Goal: Transaction & Acquisition: Book appointment/travel/reservation

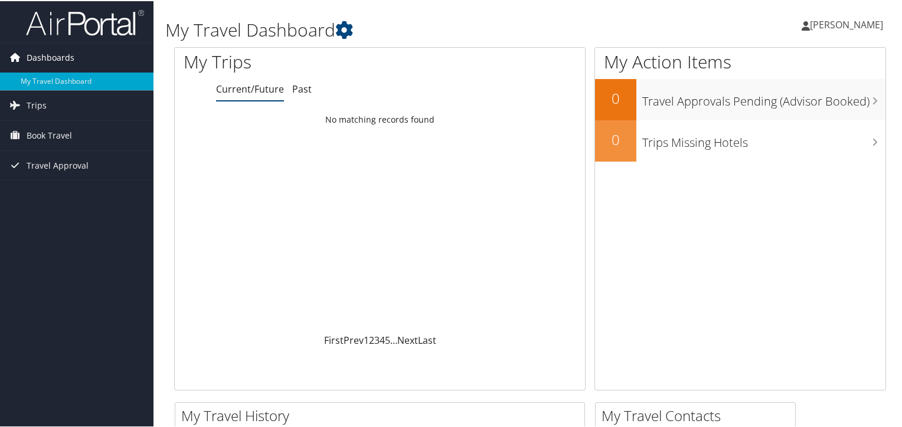
click at [87, 56] on link "Dashboards" at bounding box center [76, 57] width 153 height 30
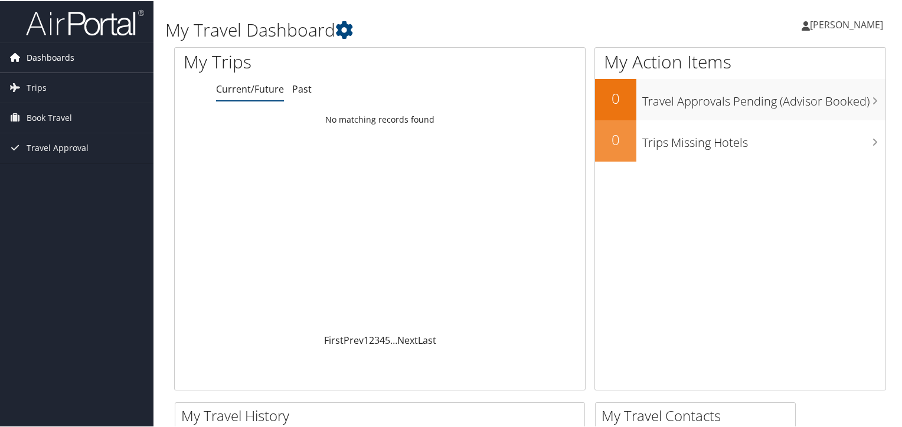
click at [86, 56] on link "Dashboards" at bounding box center [76, 57] width 153 height 30
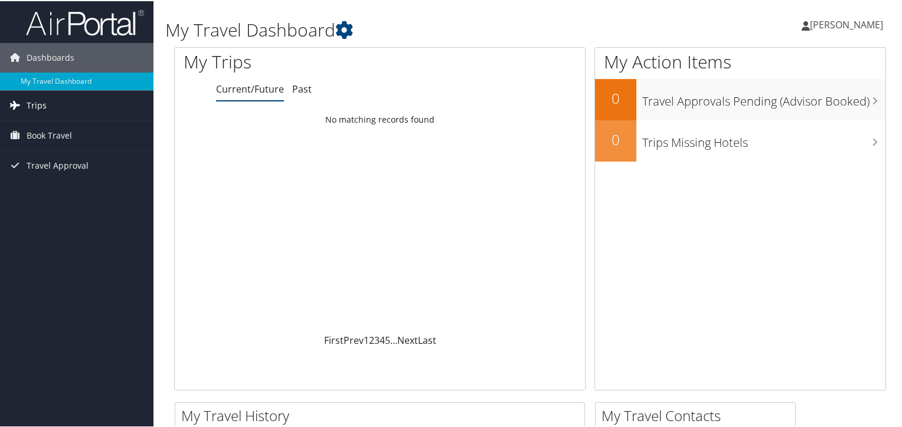
click at [82, 106] on link "Trips" at bounding box center [76, 105] width 153 height 30
click at [103, 193] on link "Book Travel" at bounding box center [76, 188] width 153 height 30
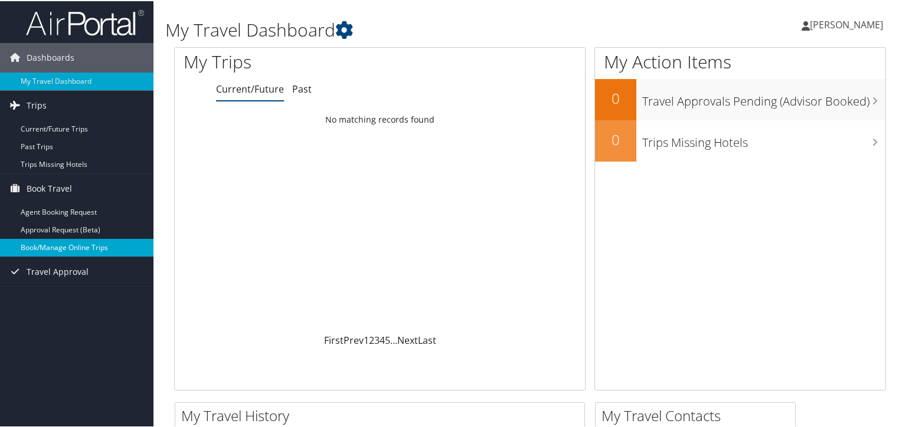
click at [93, 244] on link "Book/Manage Online Trips" at bounding box center [76, 247] width 153 height 18
